Goal: Transaction & Acquisition: Obtain resource

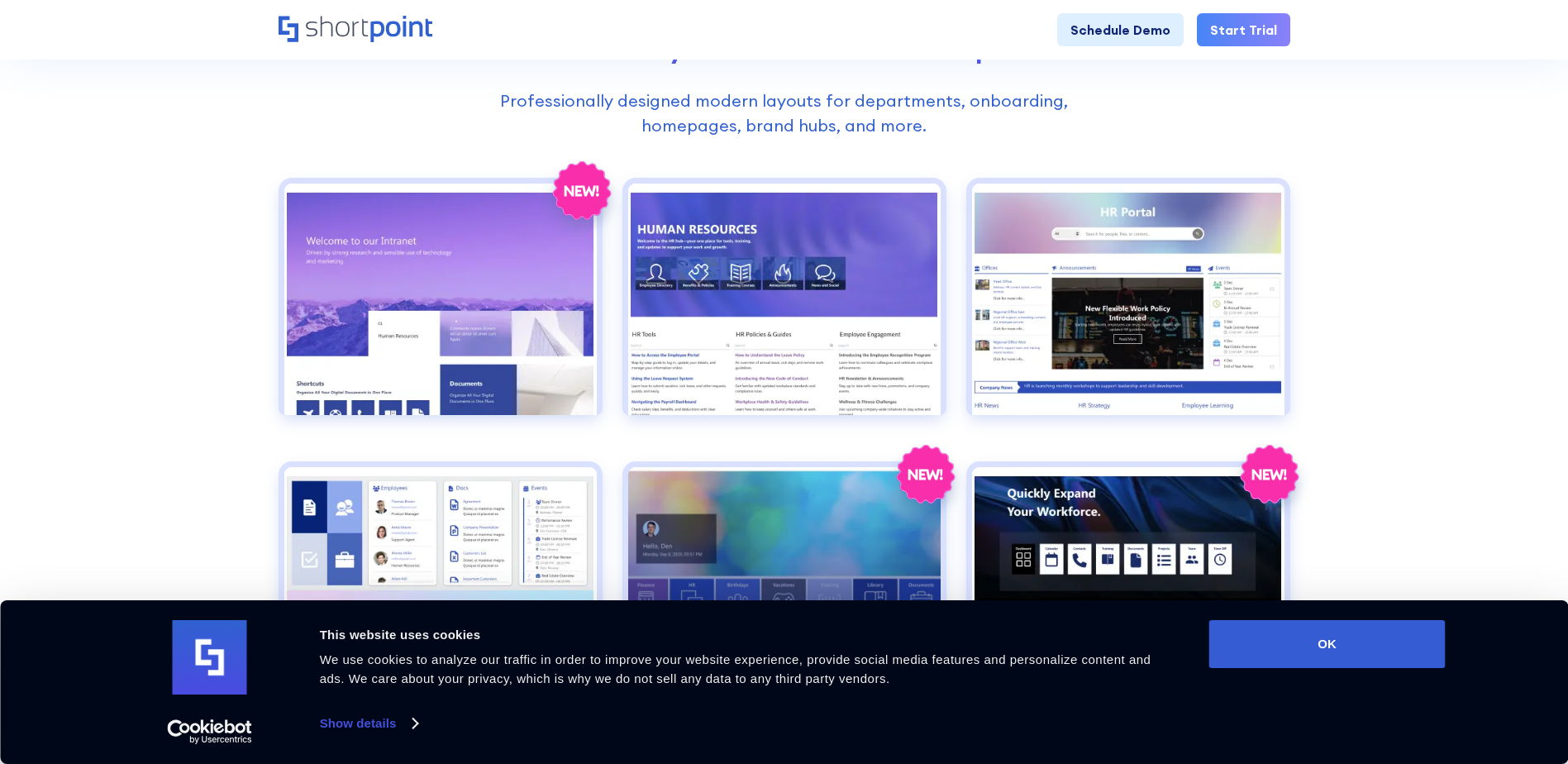
scroll to position [744, 0]
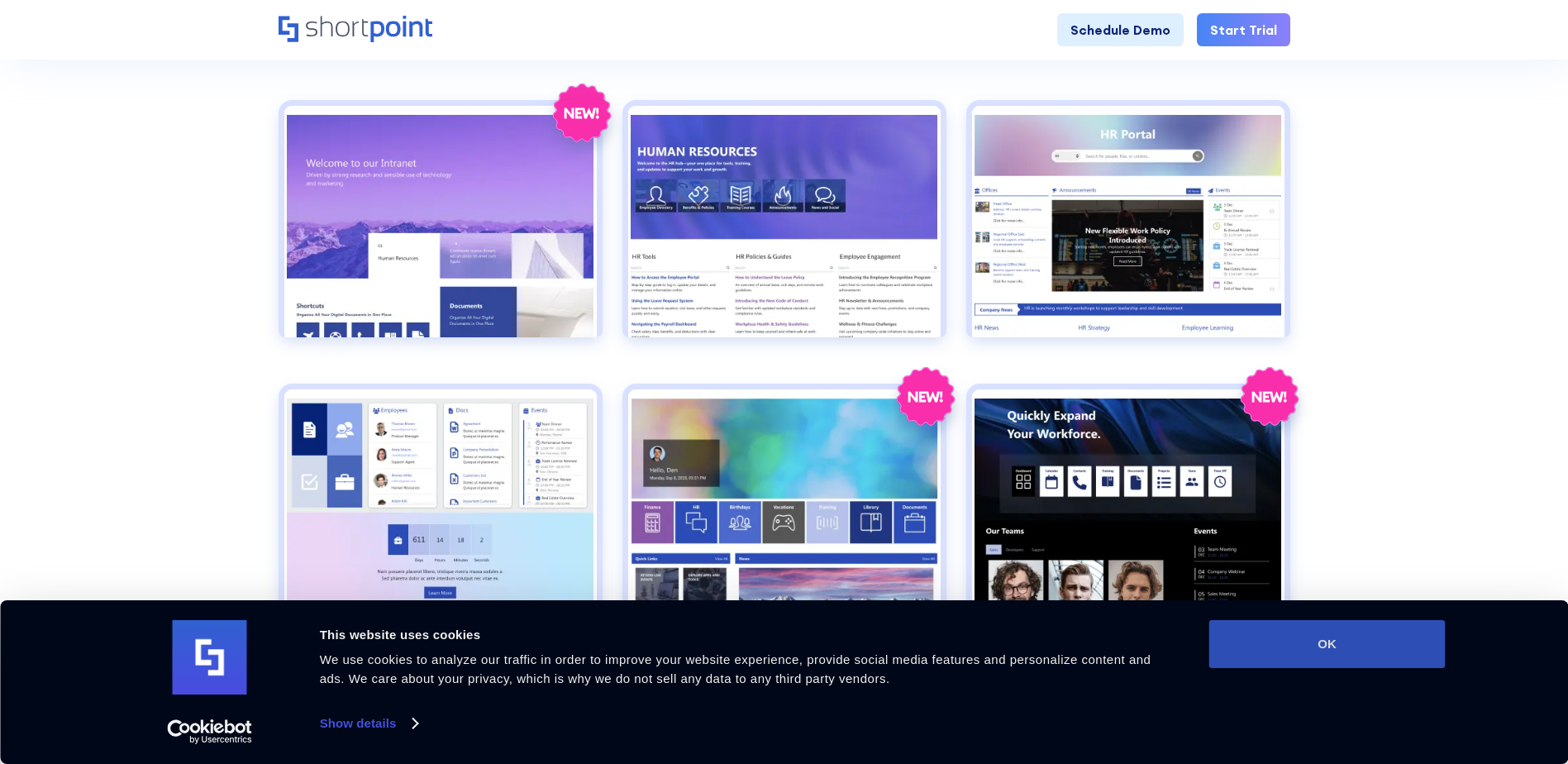
click at [1265, 634] on button "OK" at bounding box center [1327, 643] width 237 height 48
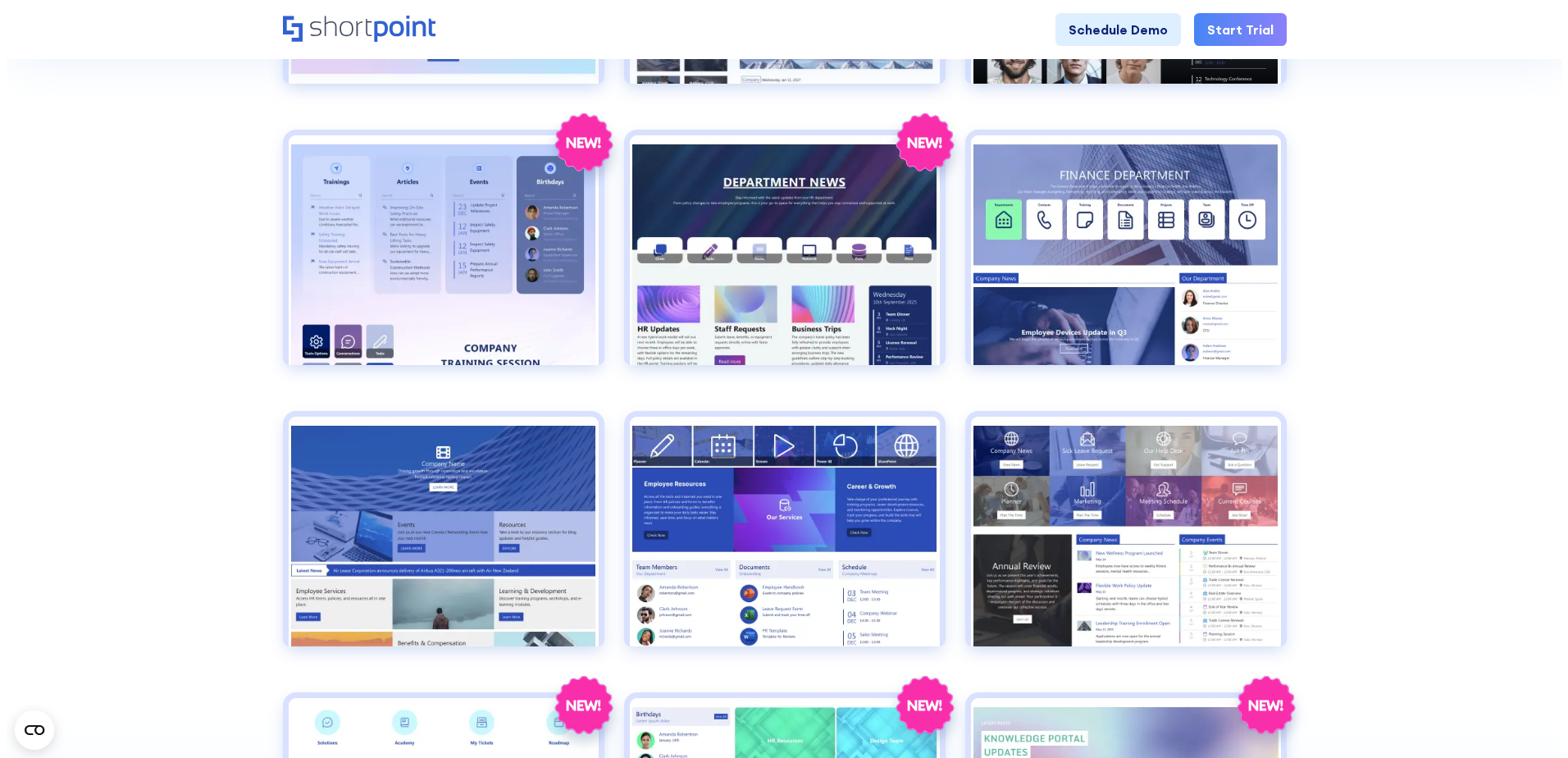
scroll to position [1312, 0]
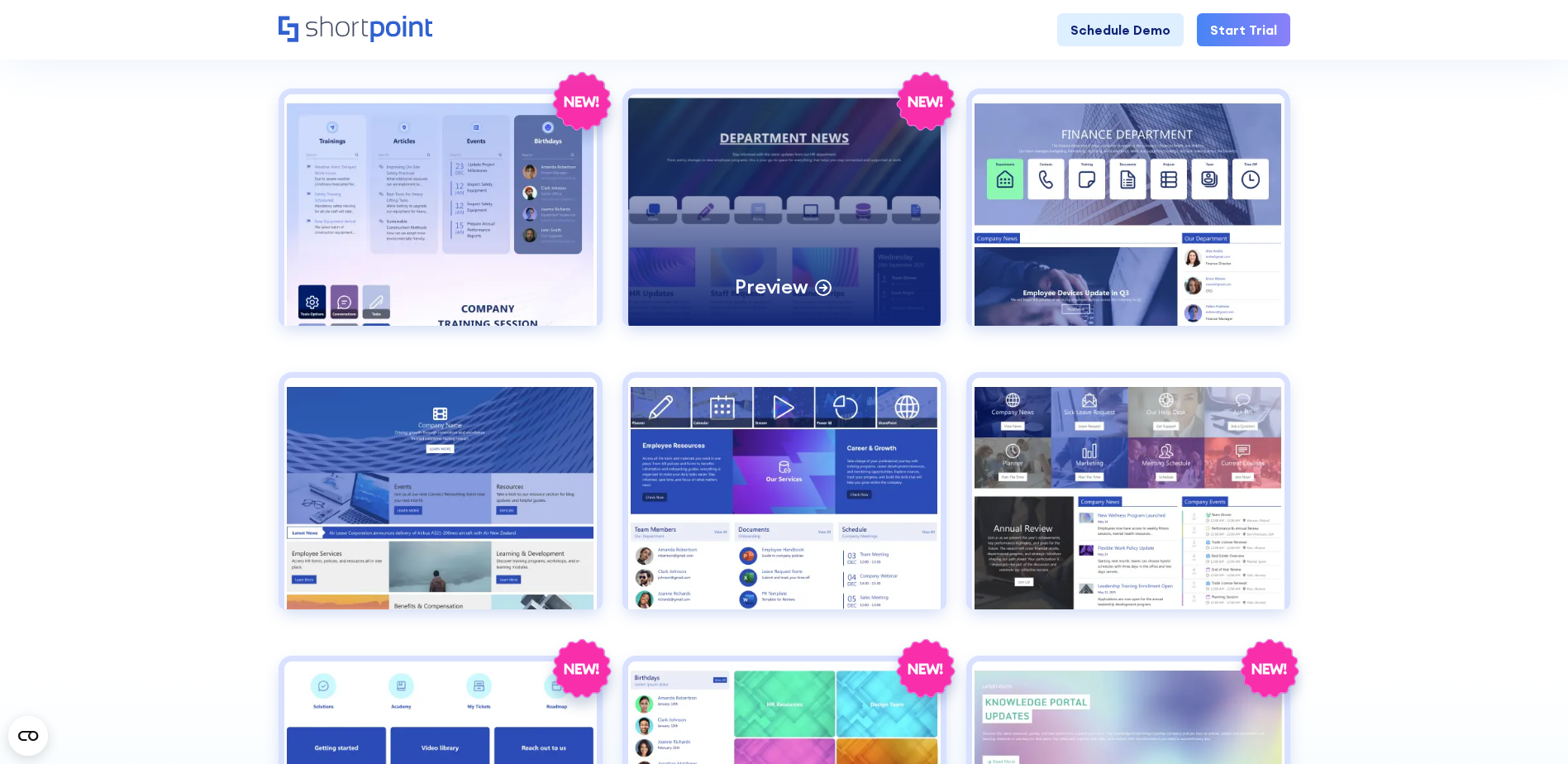
click at [736, 218] on div "Preview" at bounding box center [785, 210] width 313 height 232
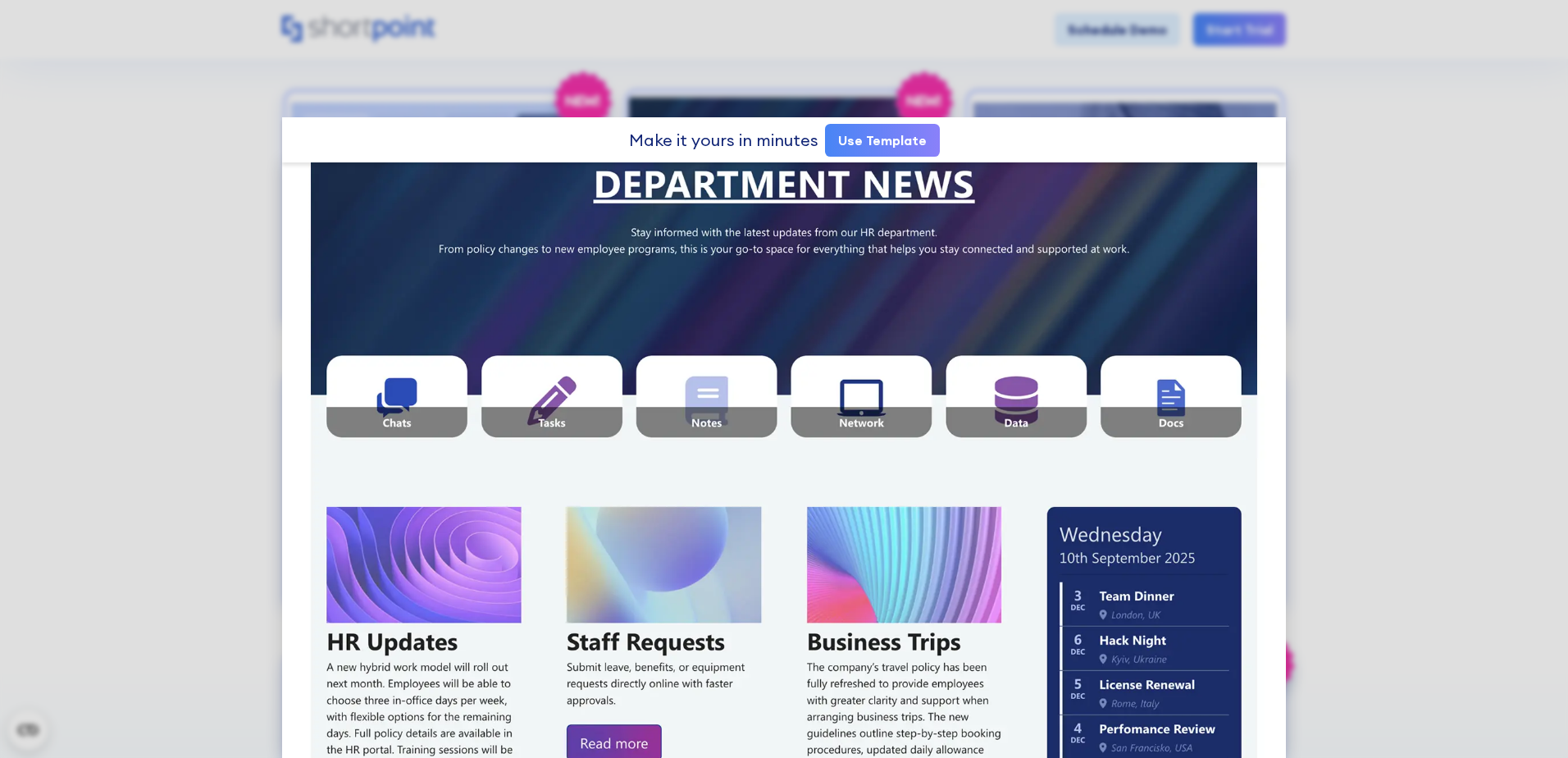
scroll to position [0, 0]
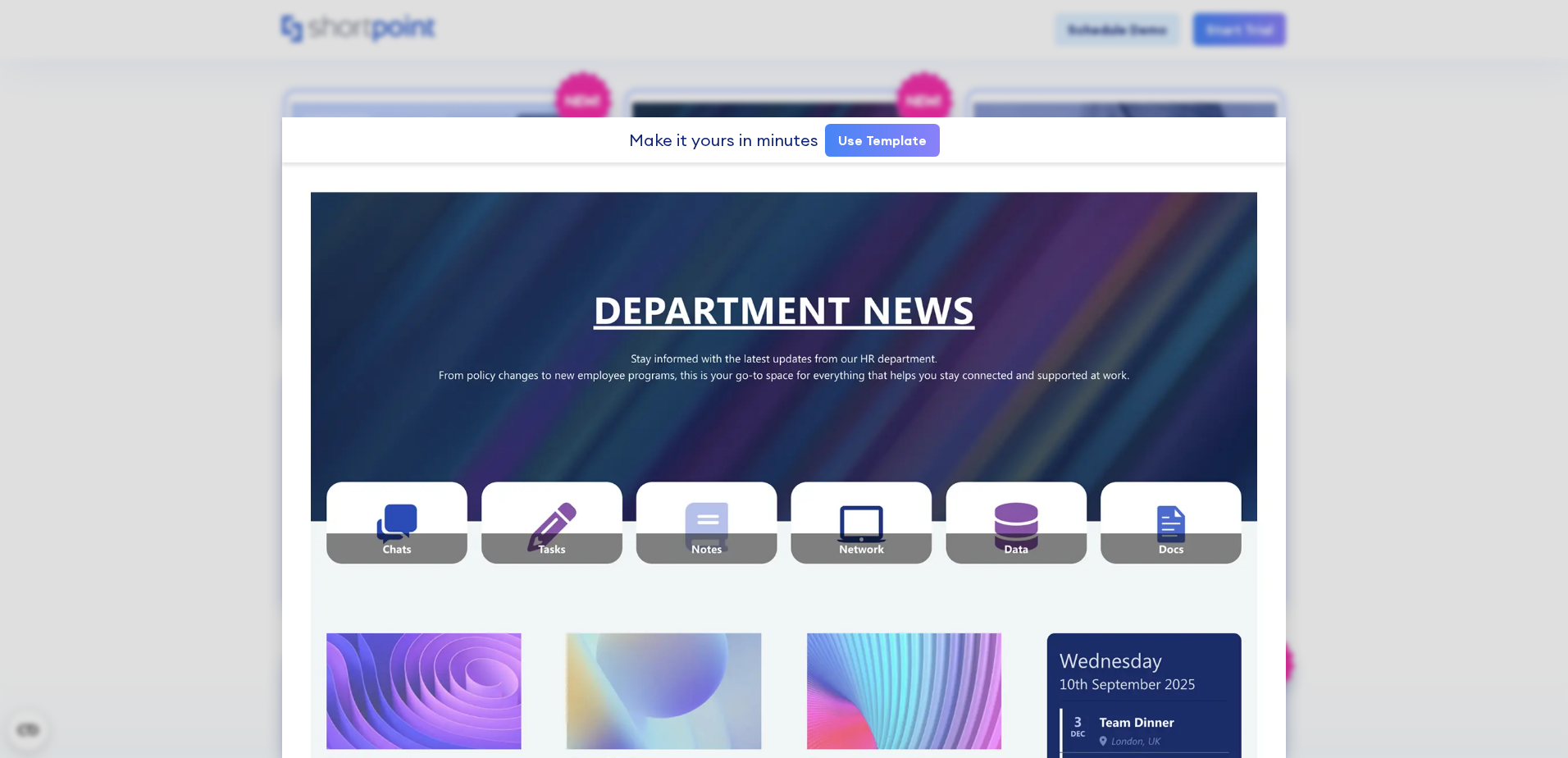
click at [865, 146] on link "Use Template" at bounding box center [882, 139] width 115 height 32
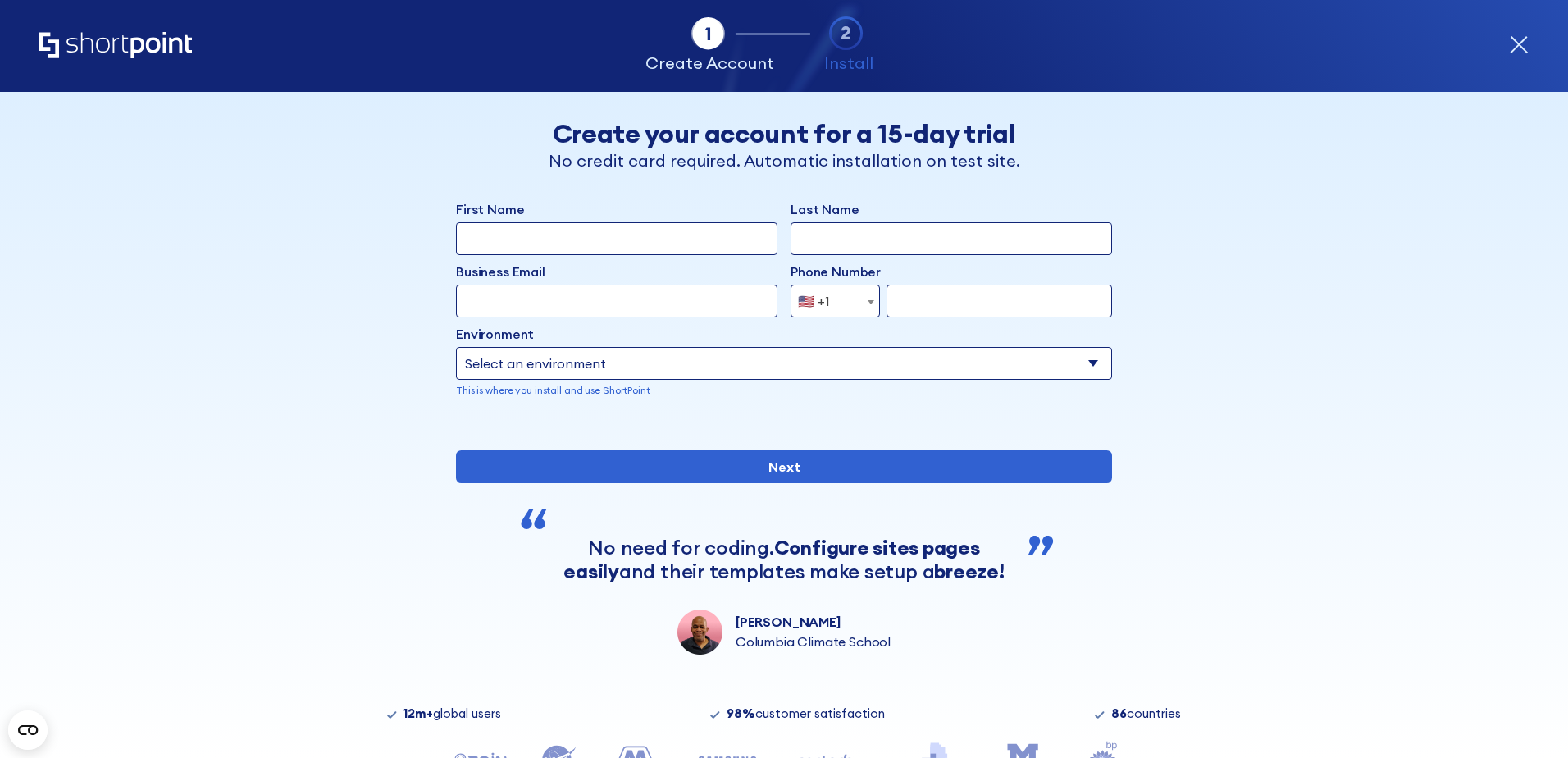
drag, startPoint x: 413, startPoint y: 216, endPoint x: 403, endPoint y: 211, distance: 11.2
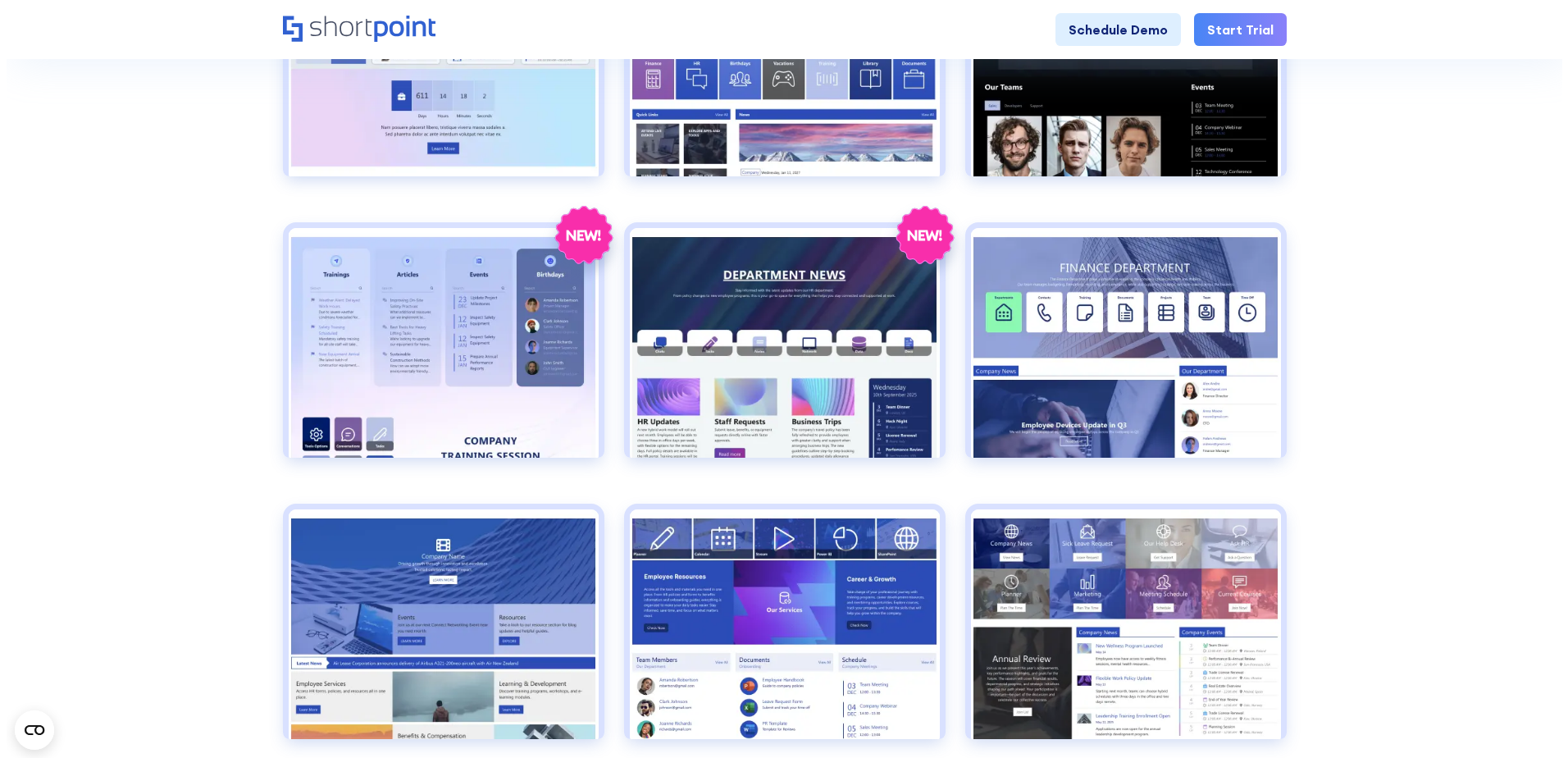
scroll to position [1148, 0]
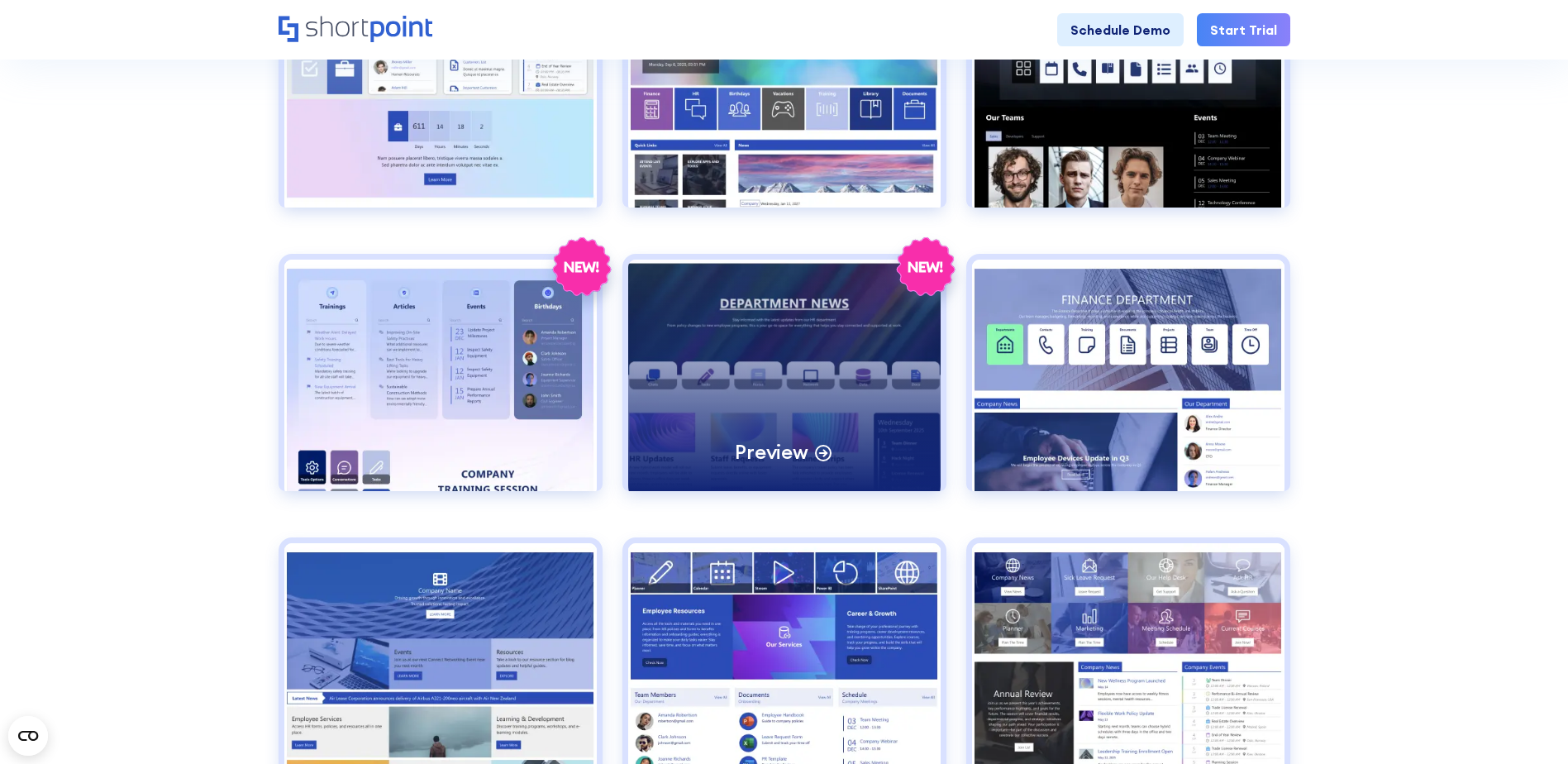
click at [753, 391] on div "Preview" at bounding box center [785, 375] width 313 height 232
